Goal: Task Accomplishment & Management: Manage account settings

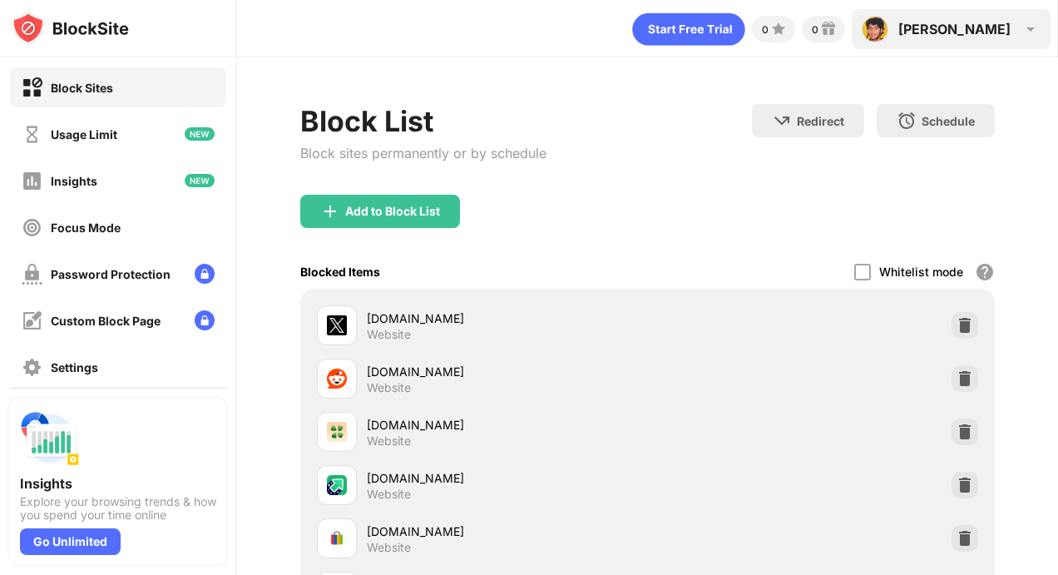
click at [988, 27] on div "[PERSON_NAME]" at bounding box center [955, 29] width 112 height 17
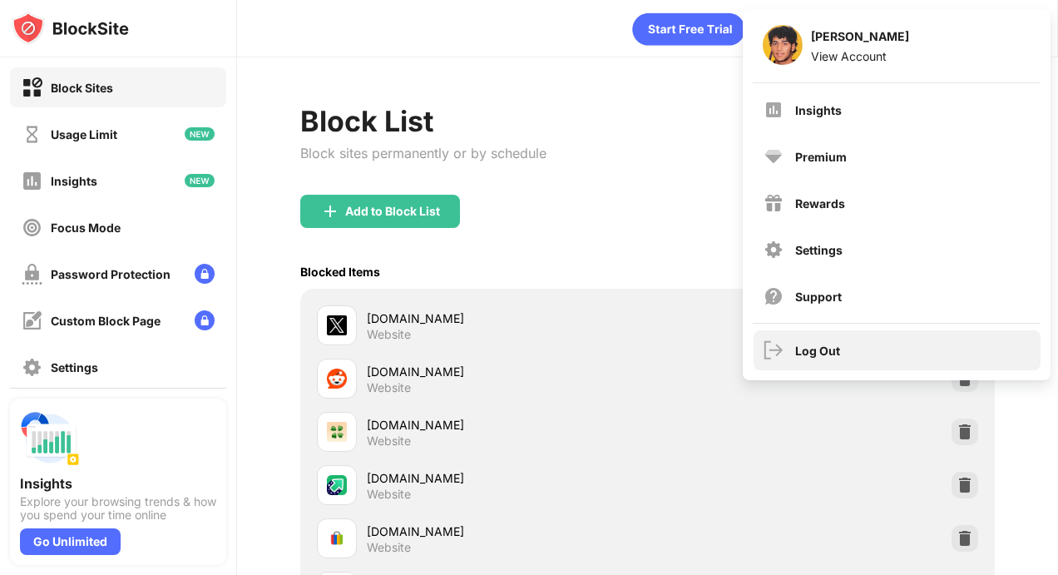
click at [827, 339] on div "Log Out" at bounding box center [897, 350] width 287 height 40
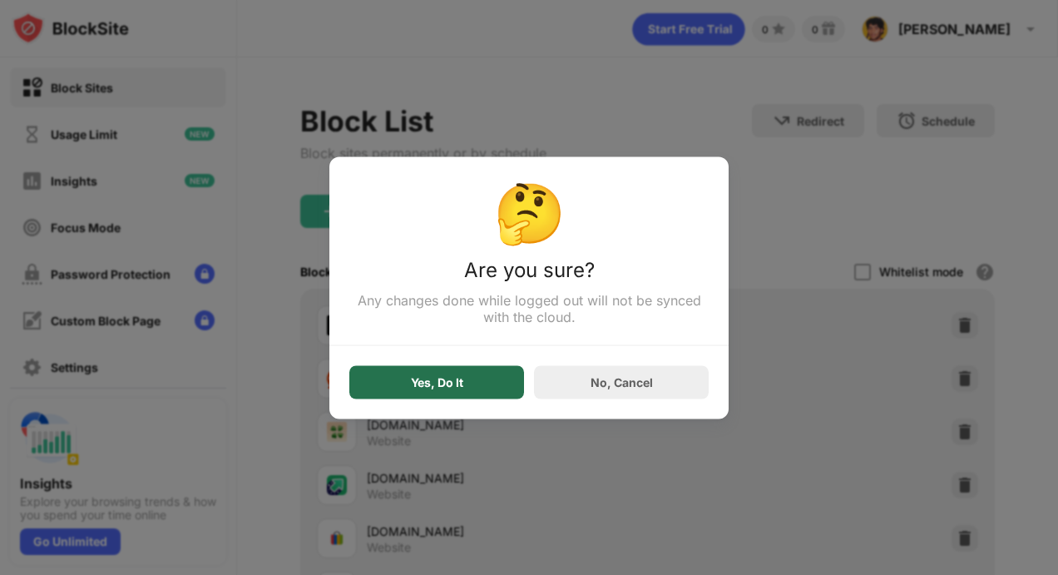
click at [461, 384] on div "Yes, Do It" at bounding box center [437, 381] width 52 height 13
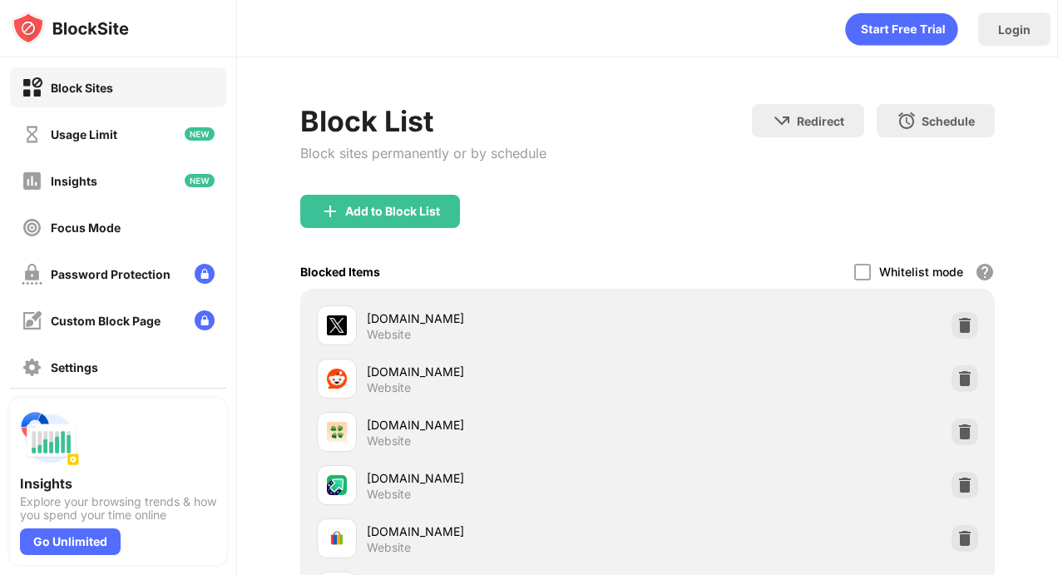
click at [989, 26] on div at bounding box center [878, 154] width 325 height 275
click at [1009, 32] on div at bounding box center [878, 154] width 325 height 275
click at [992, 33] on div "Login" at bounding box center [1014, 28] width 72 height 33
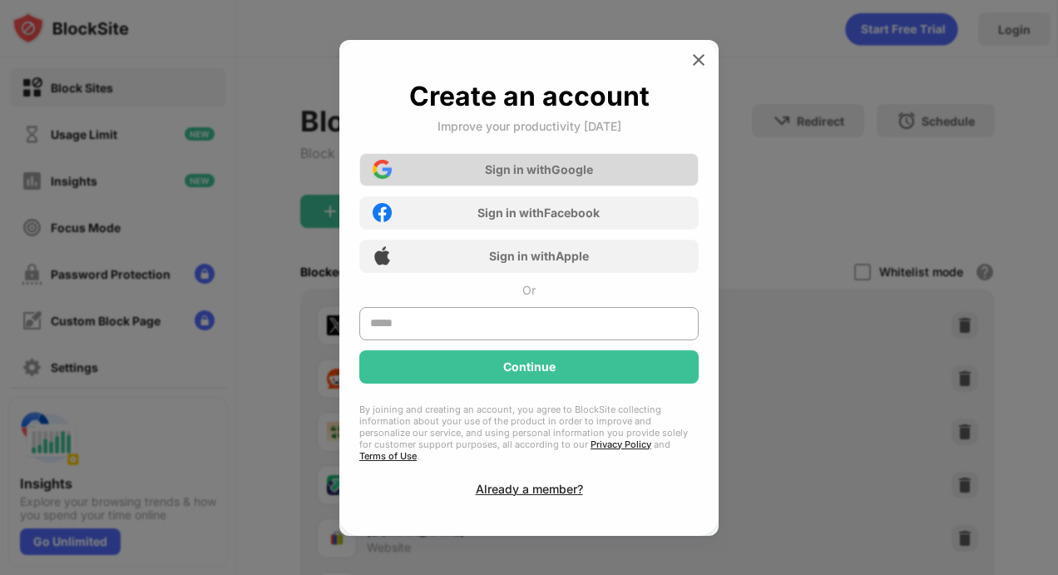
click at [577, 171] on div "Sign in with Google" at bounding box center [539, 169] width 108 height 14
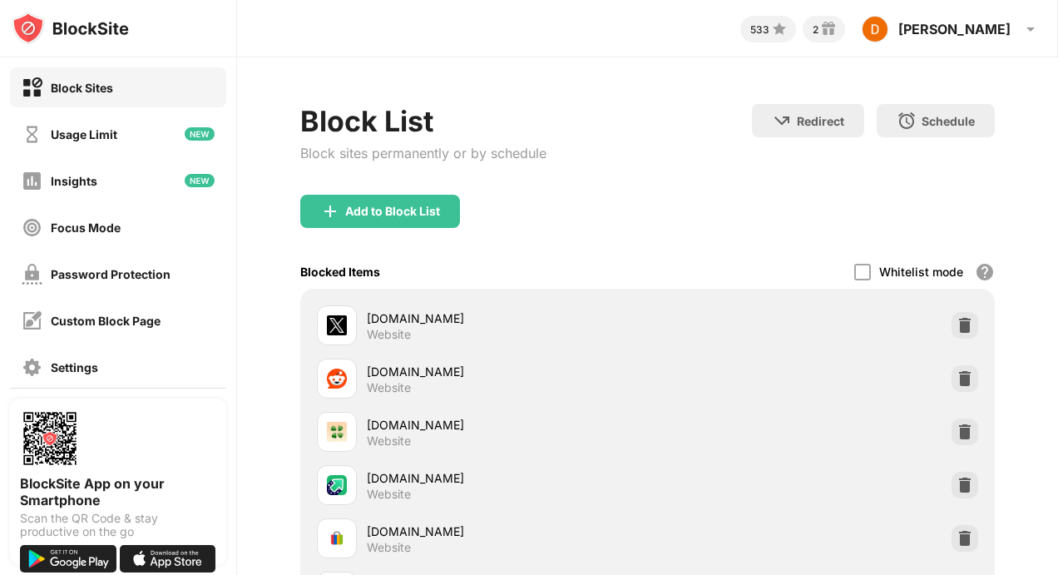
click at [965, 3] on div "533 2 [PERSON_NAME] [PERSON_NAME] View Account Insights Rewards Settings Suppor…" at bounding box center [647, 25] width 820 height 50
click at [968, 25] on div "[PERSON_NAME] [PERSON_NAME] View Account Insights Rewards Settings Support Log …" at bounding box center [951, 29] width 199 height 40
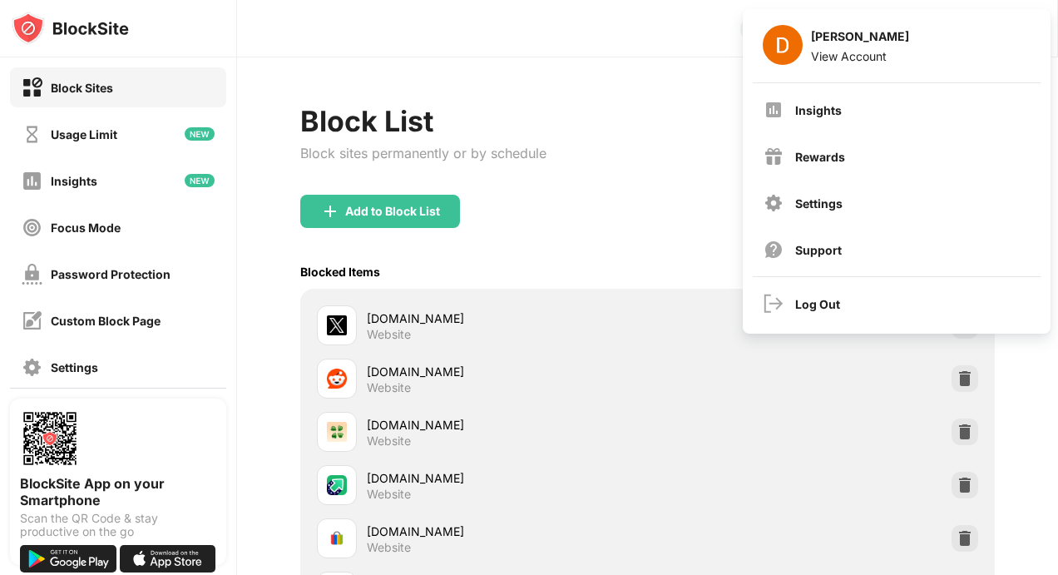
click at [514, 19] on div "533 2 [PERSON_NAME] [PERSON_NAME] View Account Insights Rewards Settings Suppor…" at bounding box center [647, 25] width 820 height 50
